Goal: Use online tool/utility: Utilize a website feature to perform a specific function

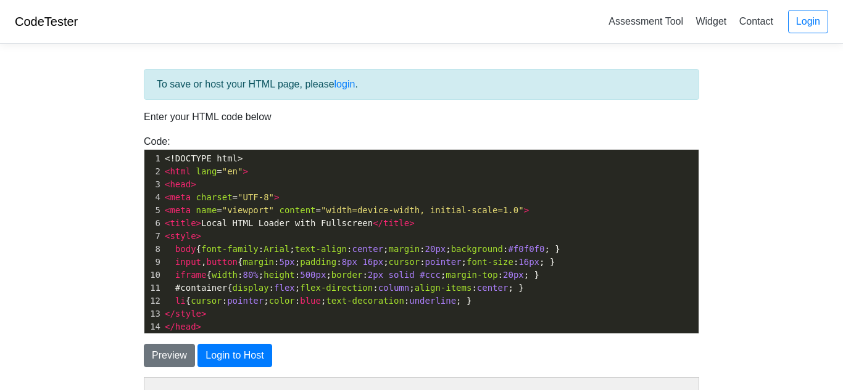
scroll to position [1, 0]
click at [325, 233] on pre "< style >" at bounding box center [430, 236] width 536 height 13
type textarea "<style>"
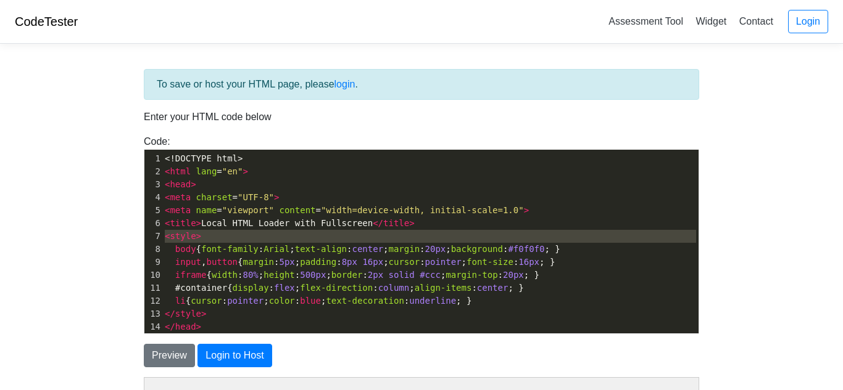
click at [325, 233] on pre "< style >" at bounding box center [430, 236] width 536 height 13
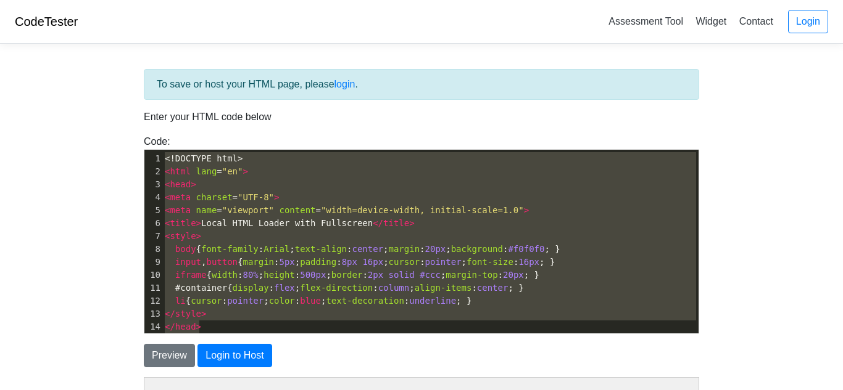
type textarea "<!DOCTYPE html> <html lang="en"> <head> <meta charset="UTF-8"> <meta name="view…"
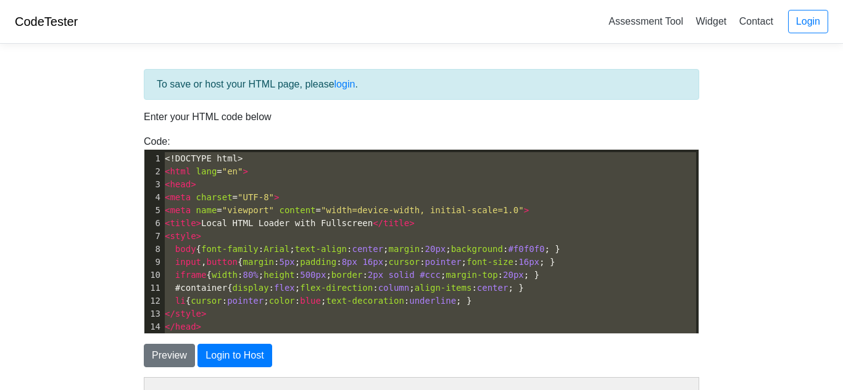
scroll to position [28, 0]
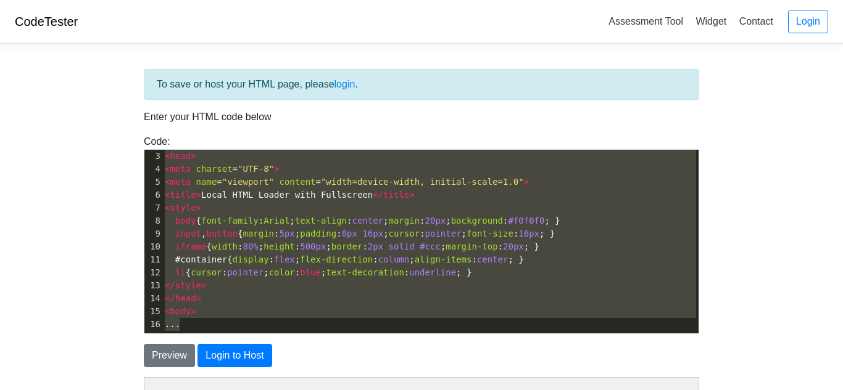
drag, startPoint x: 164, startPoint y: 159, endPoint x: 402, endPoint y: 419, distance: 353.2
click at [402, 390] on html "CodeTester Assessment Tool Widget Contact Login To save or host your HTML page,…" at bounding box center [421, 367] width 843 height 735
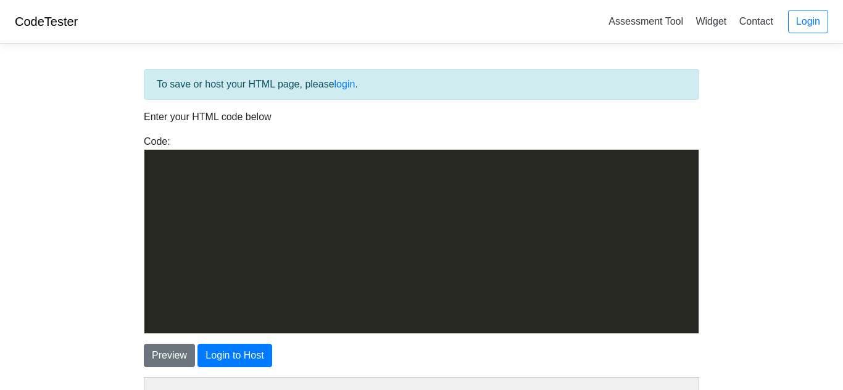
scroll to position [728, 0]
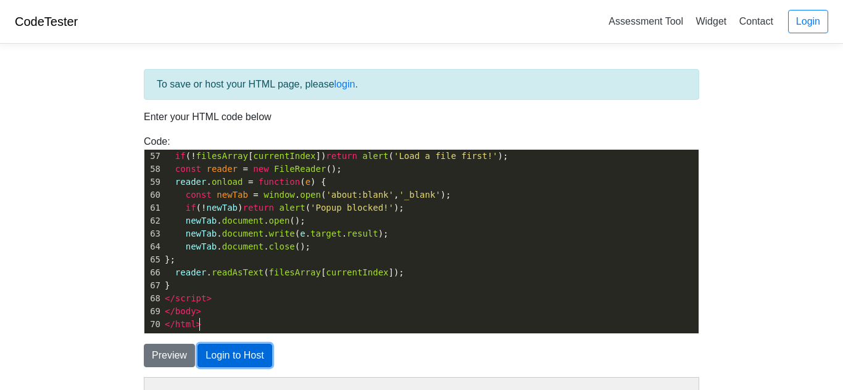
click at [228, 354] on button "Login to Host" at bounding box center [234, 355] width 74 height 23
click at [169, 352] on button "Preview" at bounding box center [169, 355] width 51 height 23
click at [159, 363] on button "Preview" at bounding box center [169, 355] width 51 height 23
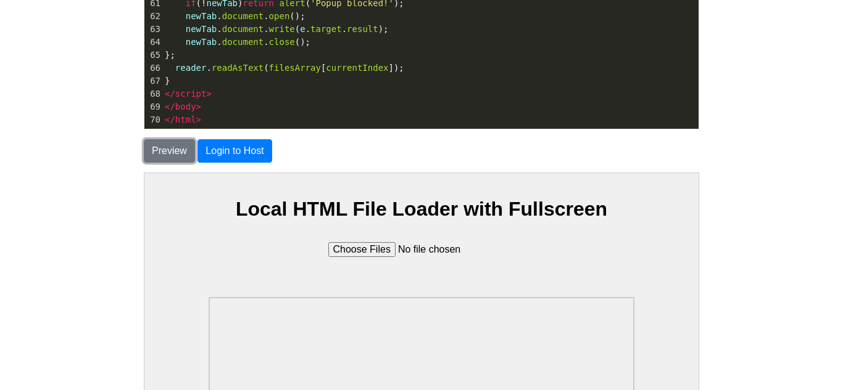
scroll to position [212, 0]
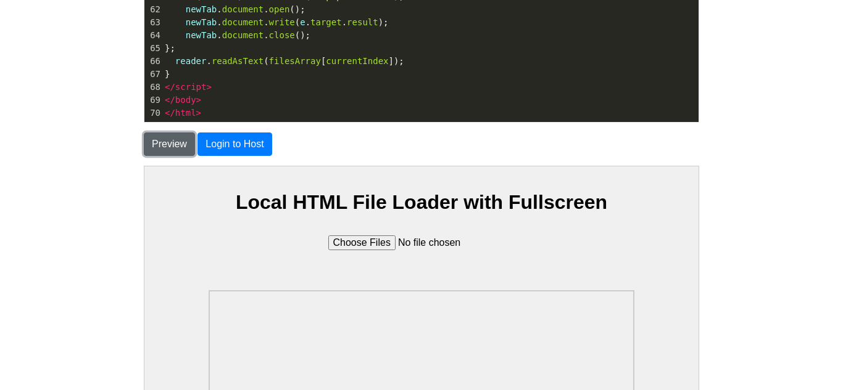
click at [157, 141] on button "Preview" at bounding box center [169, 144] width 51 height 23
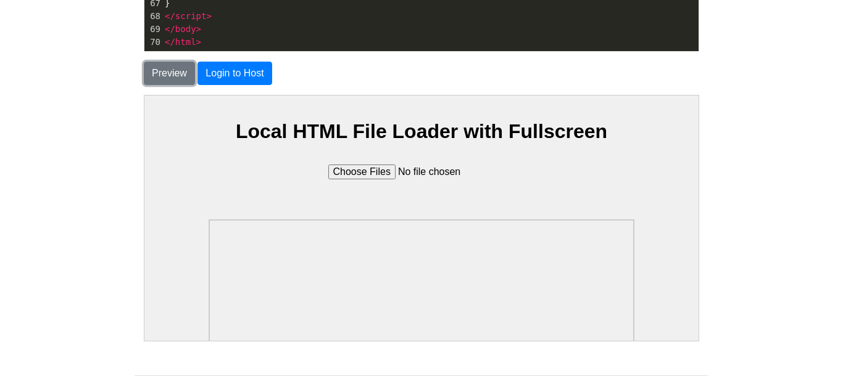
scroll to position [289, 0]
